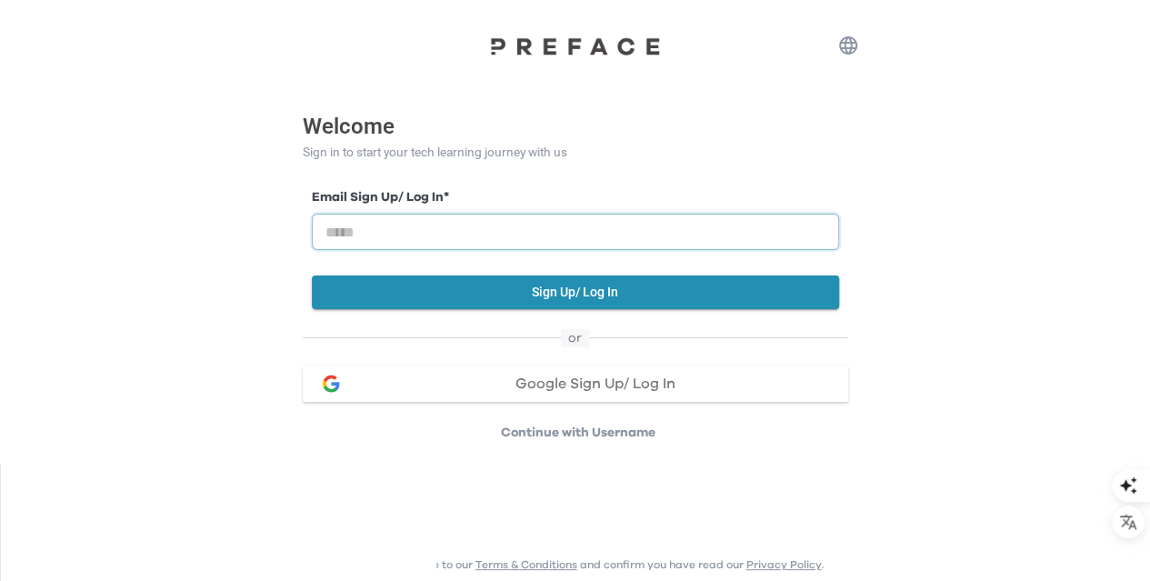
click at [429, 235] on input "email" at bounding box center [575, 232] width 527 height 36
type input "**********"
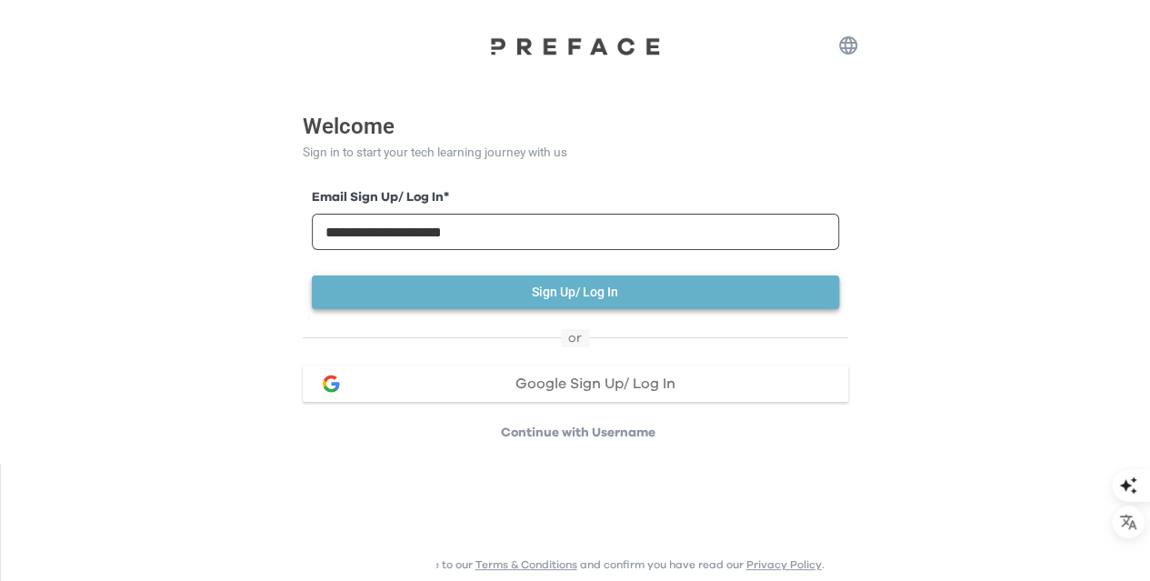
click at [575, 295] on button "Sign Up/ Log In" at bounding box center [575, 292] width 527 height 34
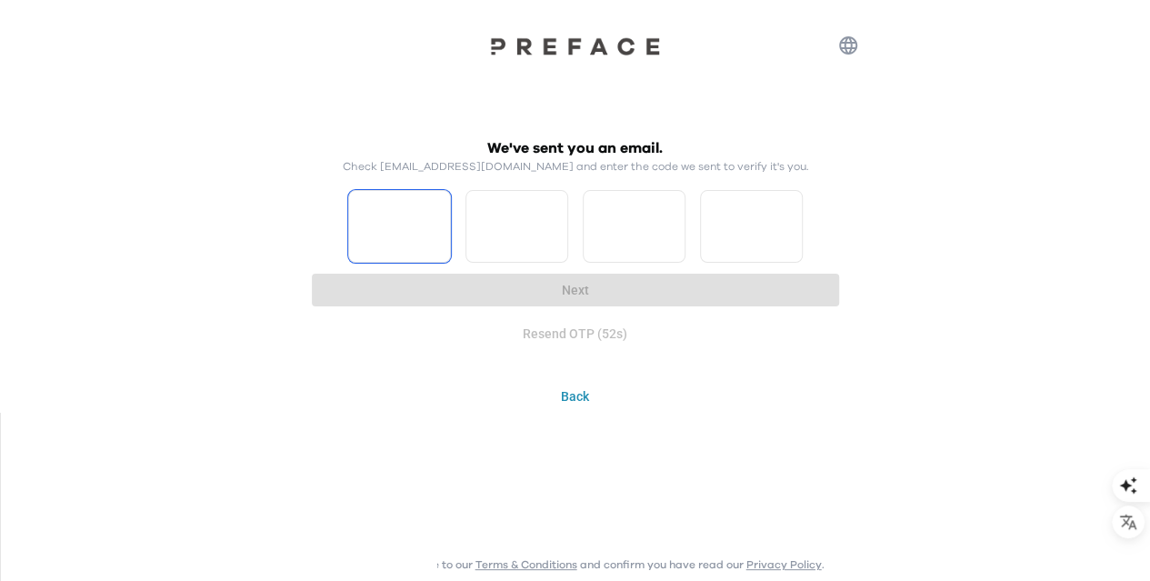
click at [385, 219] on input "Please enter OTP character 1" at bounding box center [399, 226] width 103 height 73
type input "*"
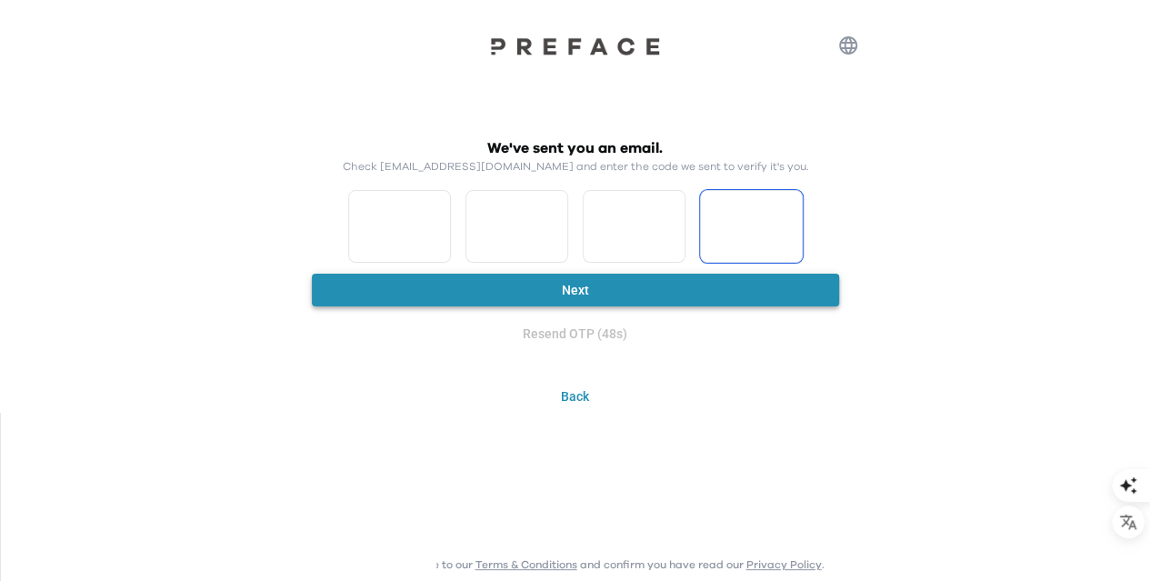
type input "*"
click at [548, 297] on button "Next" at bounding box center [575, 291] width 527 height 34
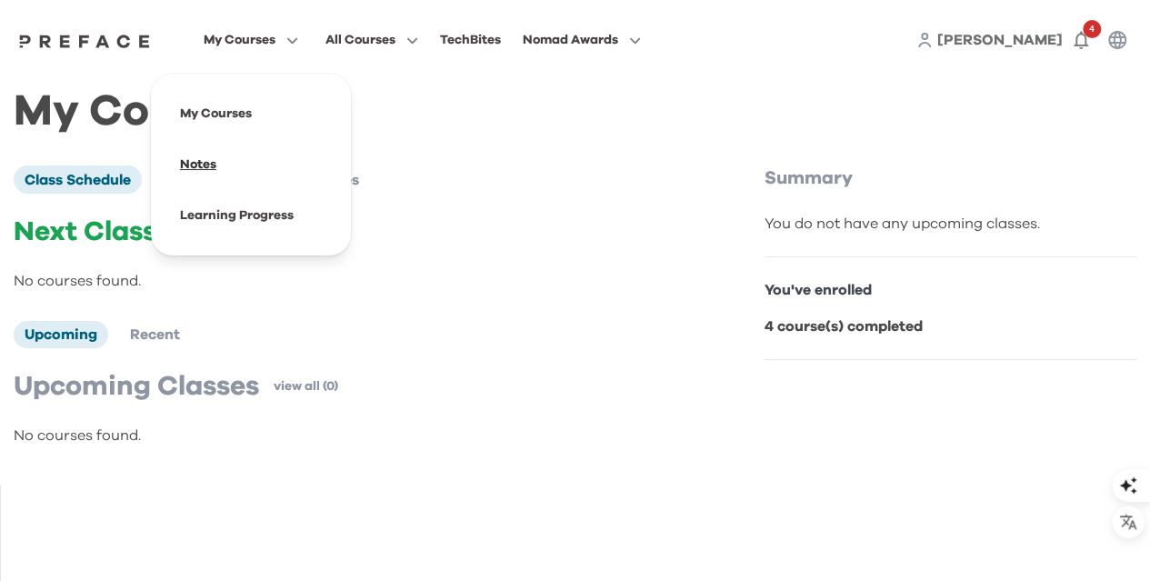
click at [198, 165] on span at bounding box center [250, 164] width 171 height 51
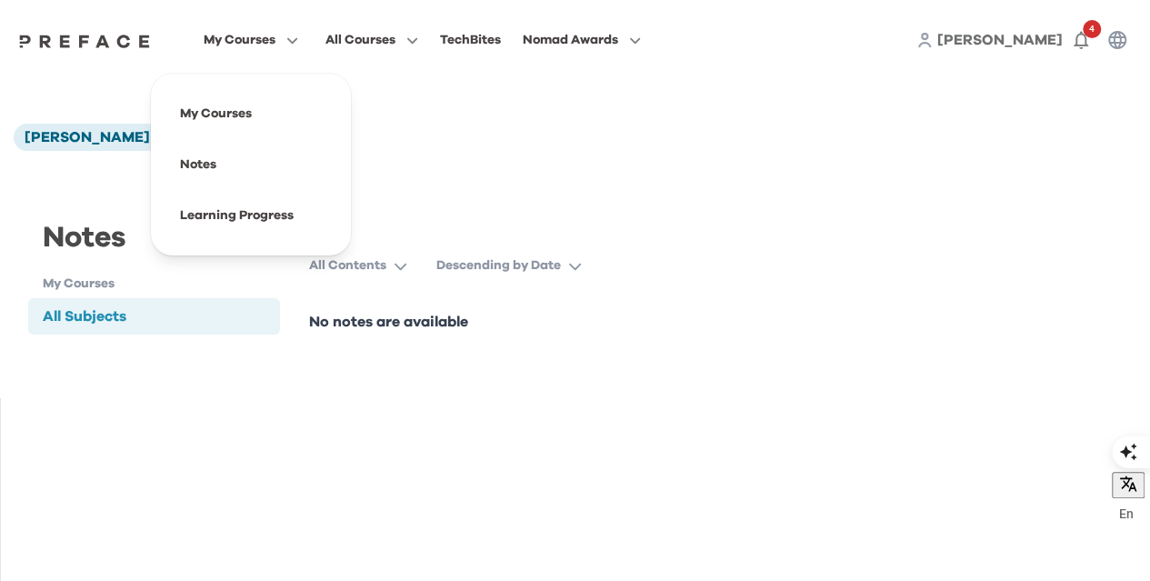
click at [271, 37] on span "My Courses" at bounding box center [240, 40] width 72 height 22
click at [235, 217] on span at bounding box center [250, 215] width 171 height 51
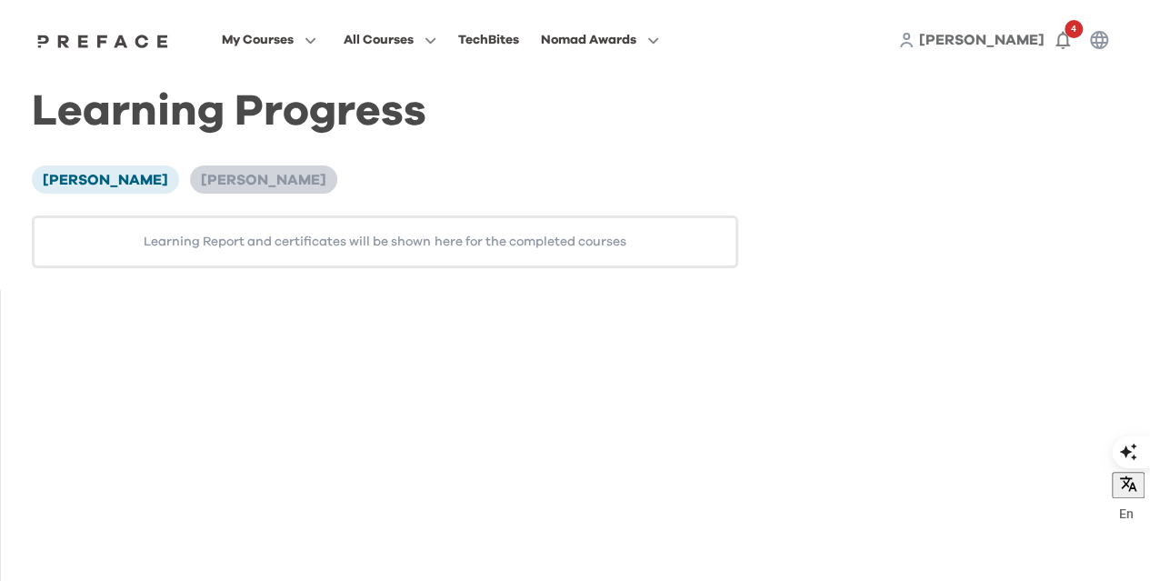
click at [234, 175] on span "Avery Wong" at bounding box center [263, 180] width 125 height 15
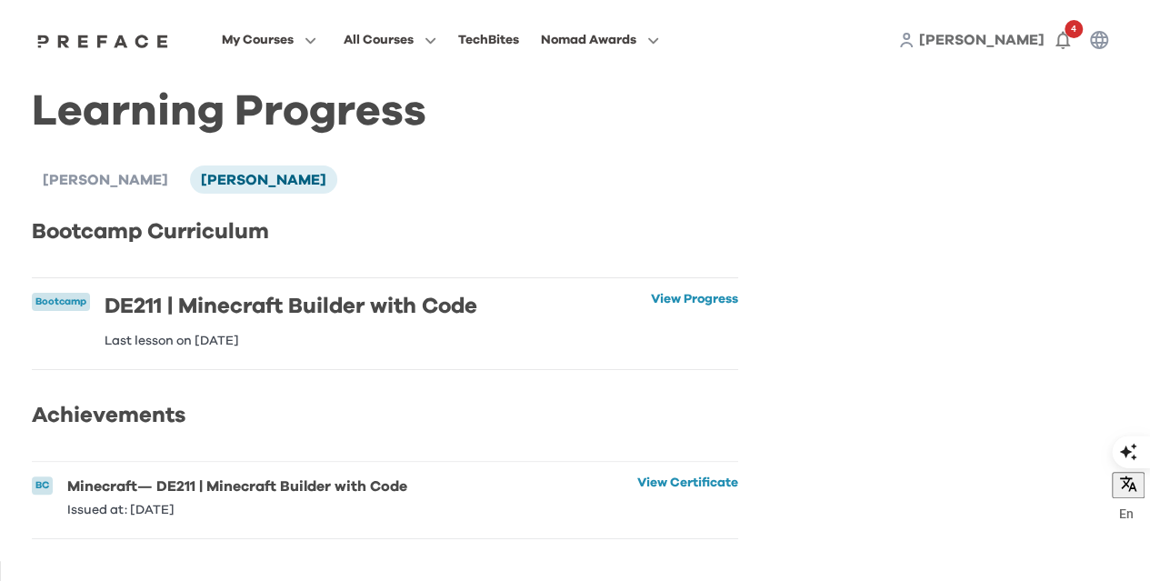
scroll to position [7, 0]
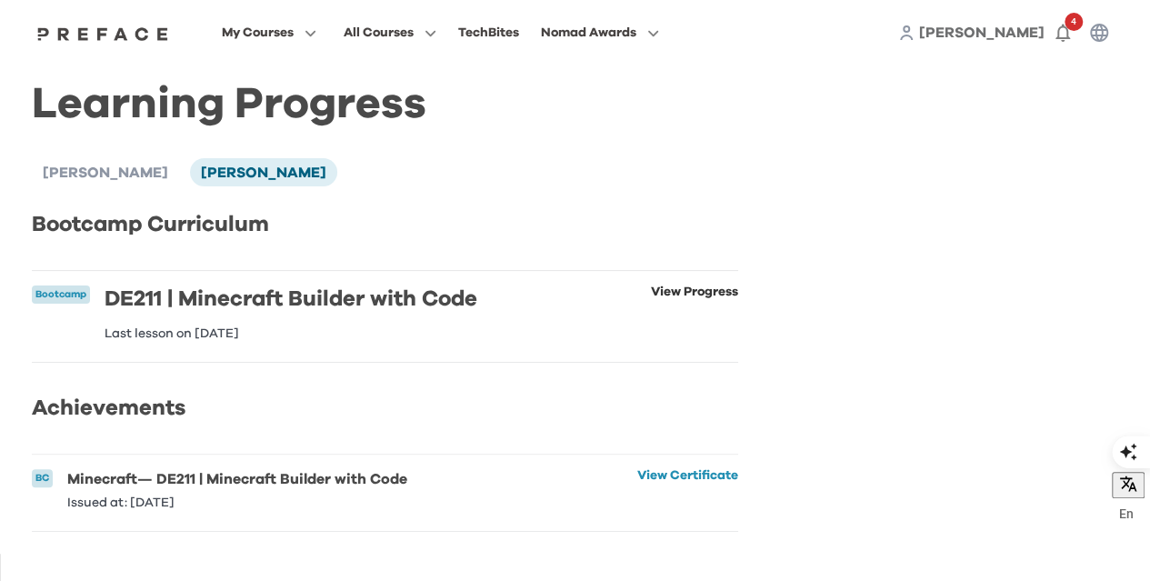
click at [664, 301] on link "View Progress" at bounding box center [694, 312] width 87 height 55
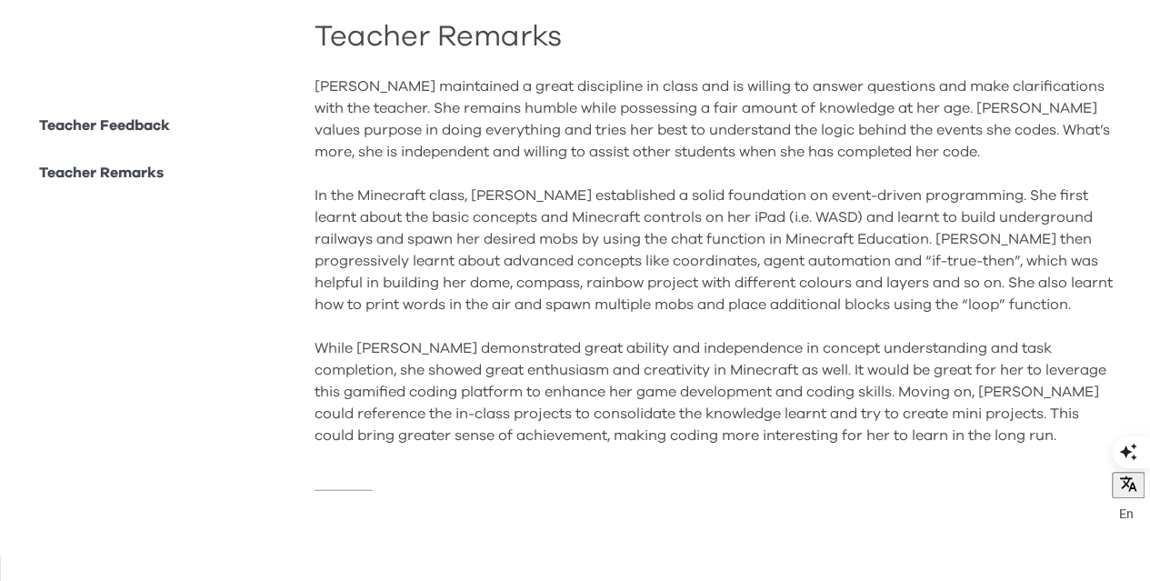
scroll to position [2001, 0]
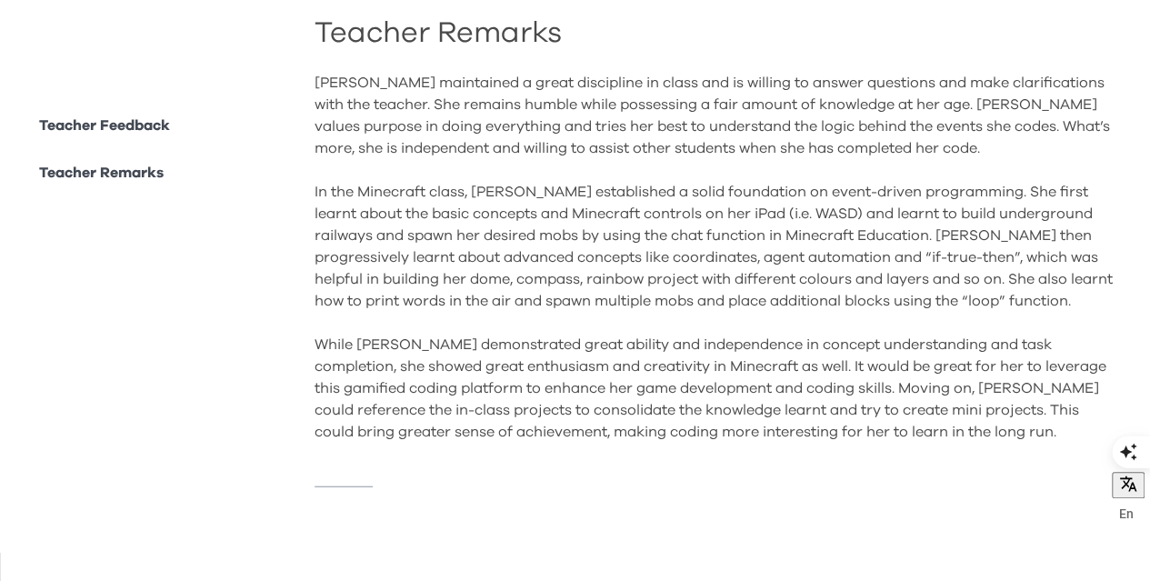
drag, startPoint x: 411, startPoint y: 333, endPoint x: 848, endPoint y: 376, distance: 439.5
click at [848, 376] on div "Avery maintained a great discipline in class and is willing to answer questions…" at bounding box center [717, 257] width 804 height 371
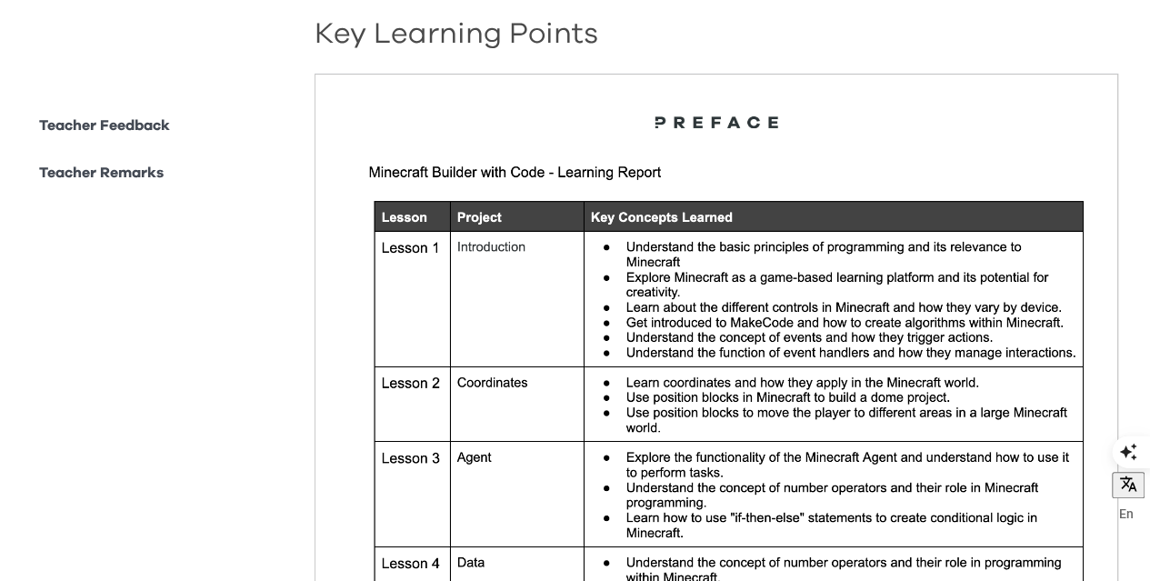
scroll to position [365, 0]
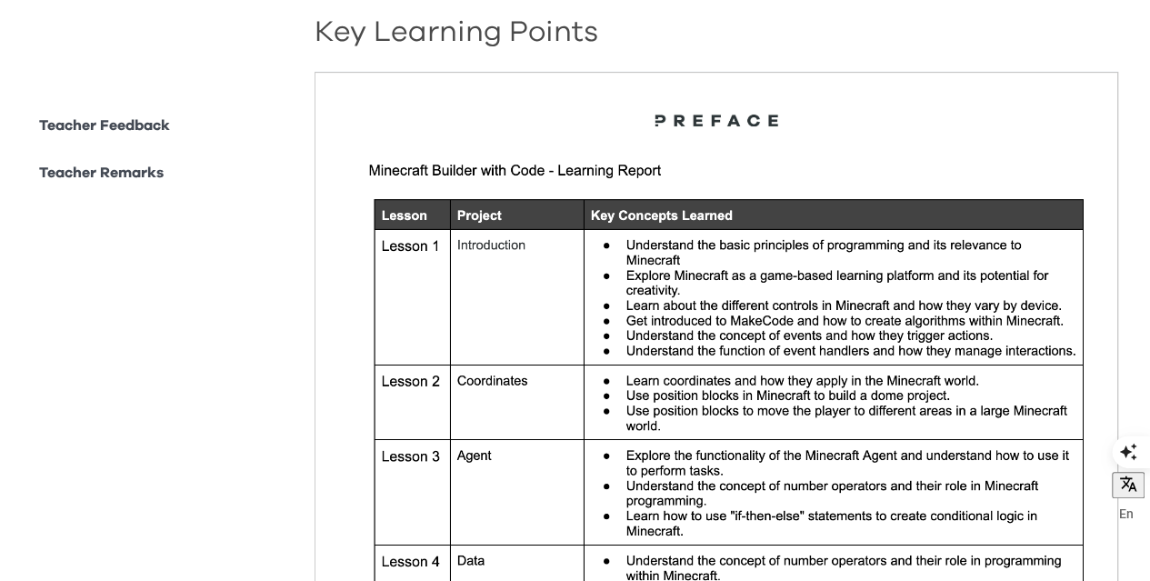
click at [154, 126] on p "Teacher Feedback" at bounding box center [104, 126] width 131 height 22
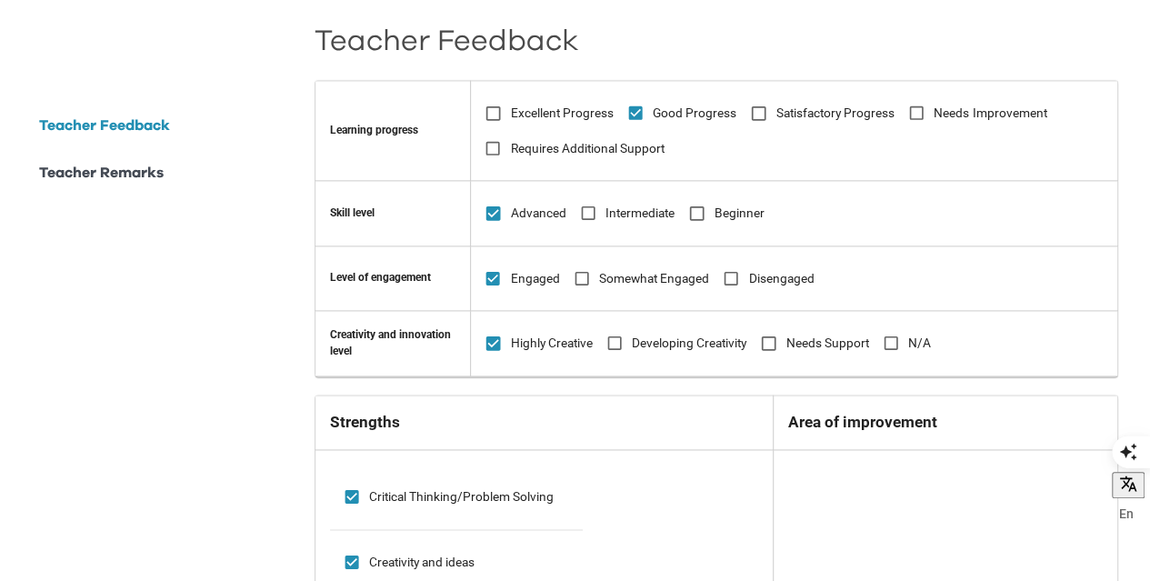
scroll to position [1133, 0]
click at [129, 175] on p "Teacher Remarks" at bounding box center [101, 173] width 125 height 22
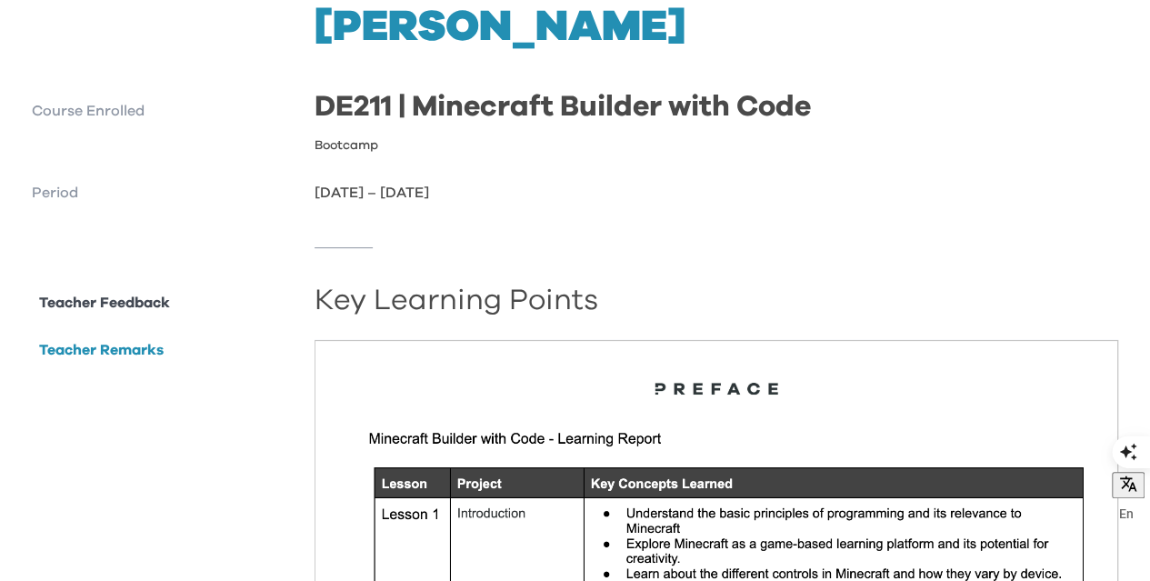
scroll to position [0, 0]
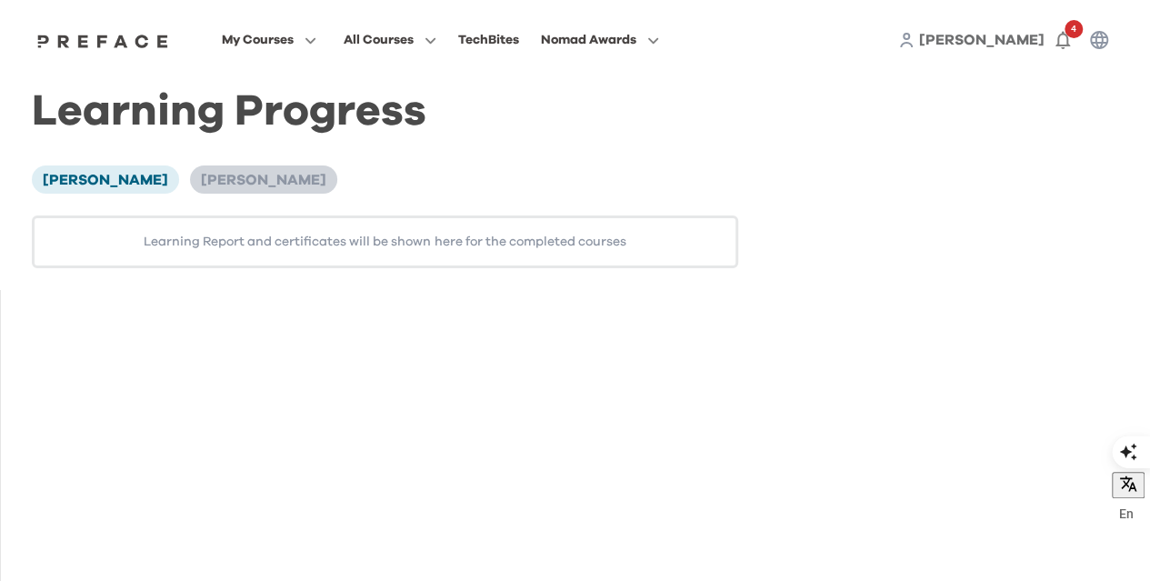
click at [220, 190] on li "Avery Wong" at bounding box center [263, 178] width 147 height 27
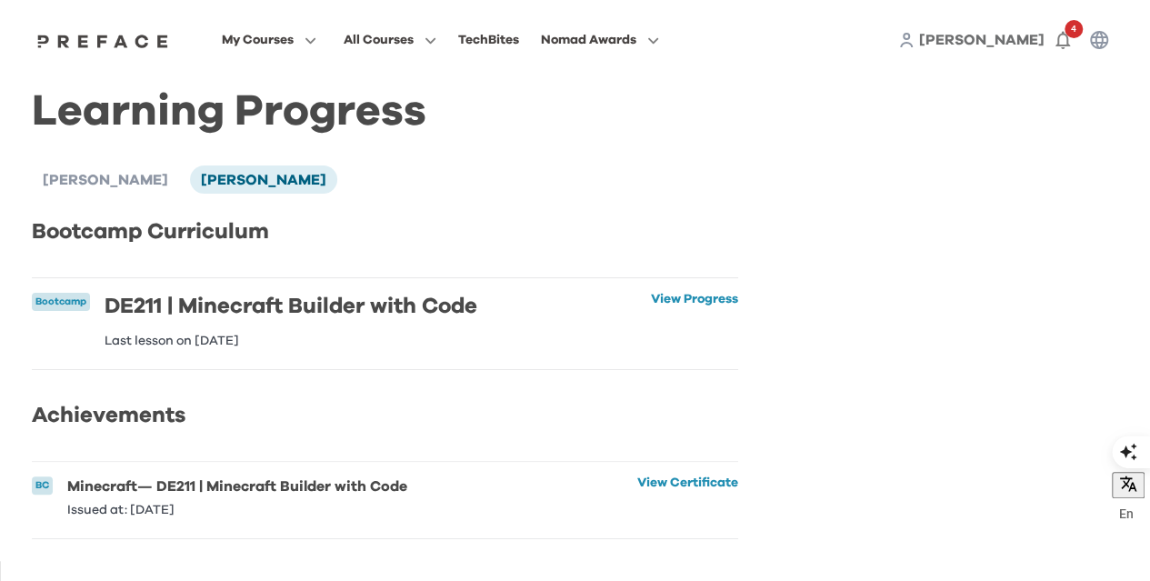
scroll to position [7, 0]
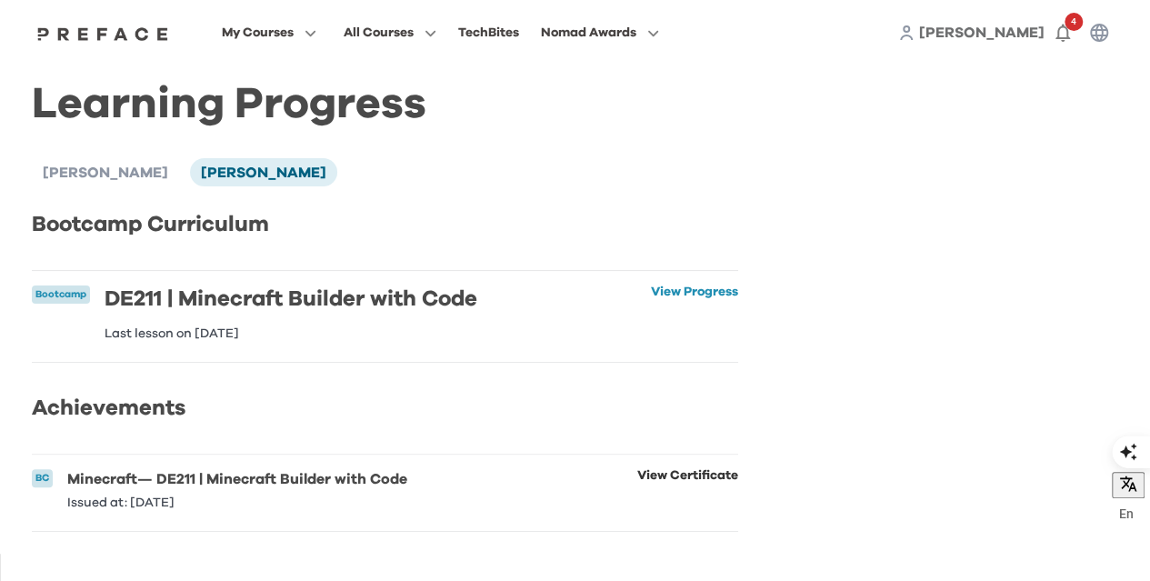
click at [699, 489] on link "View Certificate" at bounding box center [687, 489] width 101 height 40
